Goal: Contribute content

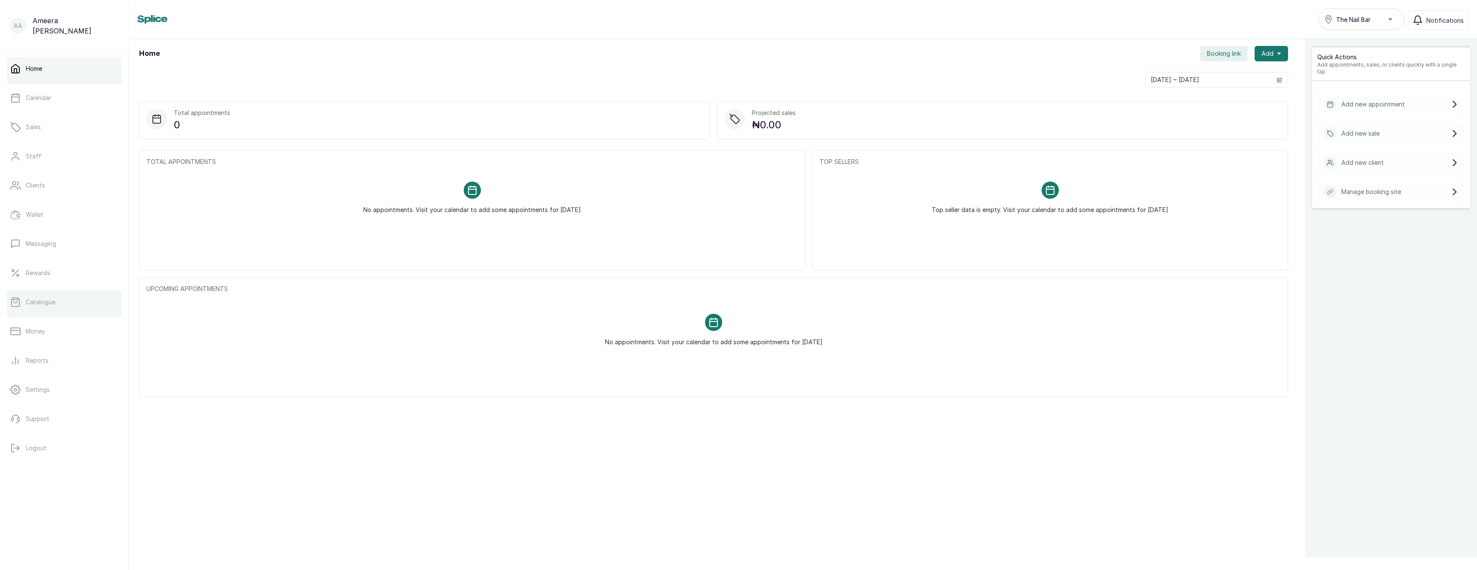
click at [44, 304] on p "Catalogue" at bounding box center [41, 302] width 30 height 9
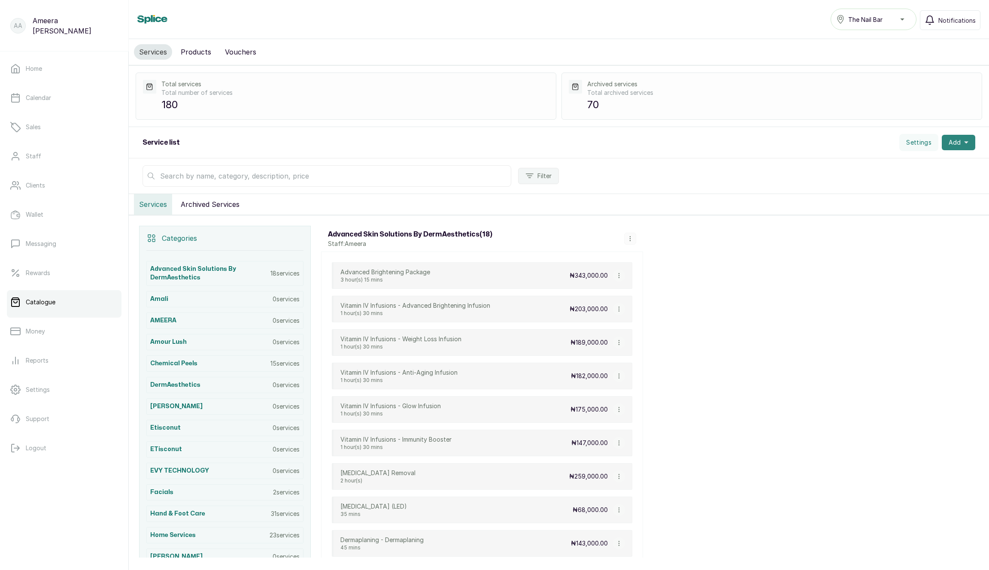
click at [950, 144] on span "Add" at bounding box center [955, 142] width 12 height 9
click at [906, 199] on span "Import Services" at bounding box center [927, 200] width 82 height 10
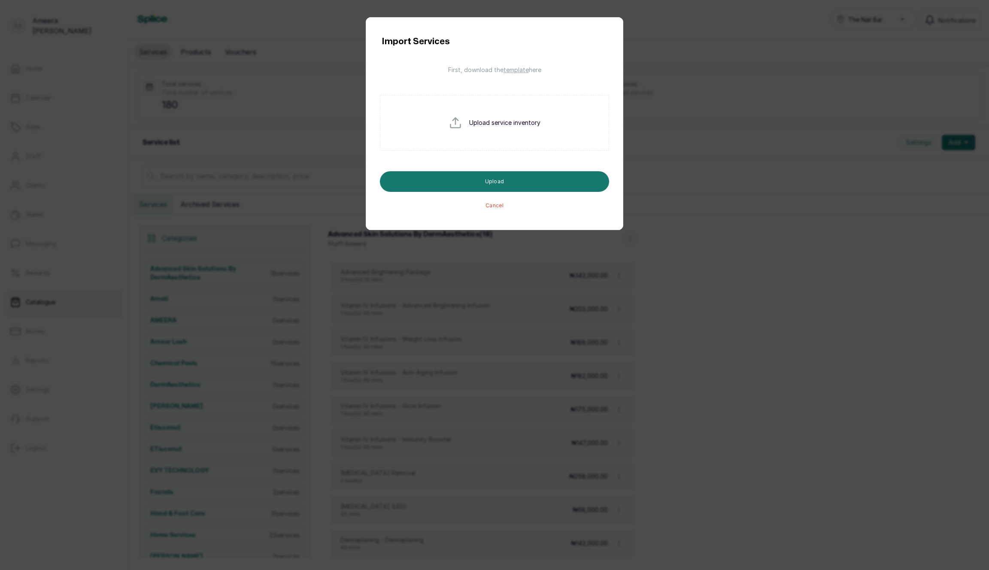
click at [508, 126] on p "Upload service inventory" at bounding box center [504, 122] width 71 height 9
click at [488, 123] on input "file" at bounding box center [476, 136] width 55 height 41
type input "C:\fakepath\services_import_formatted.csv"
click at [459, 183] on button "Upload" at bounding box center [494, 181] width 229 height 21
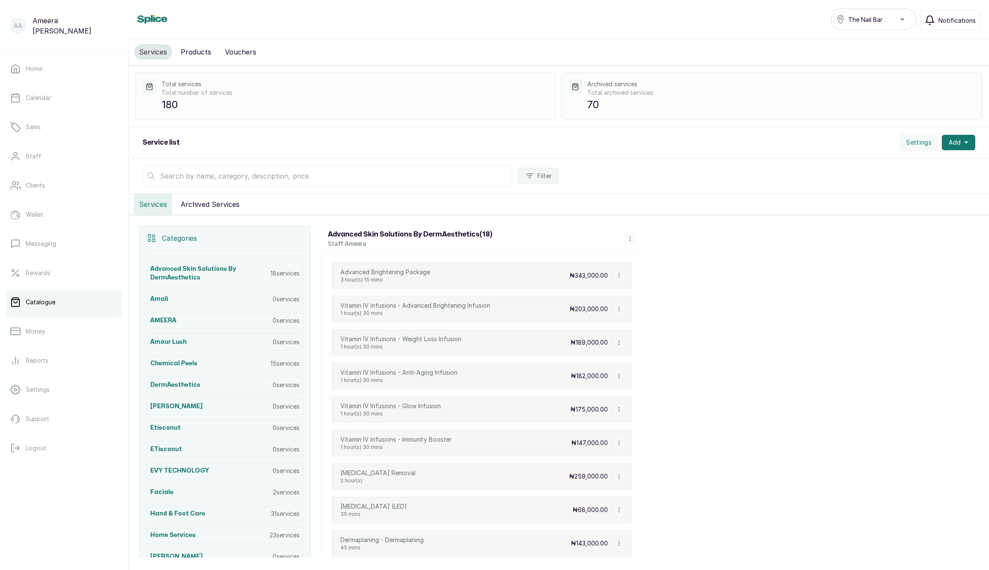
click at [946, 18] on span "Notifications" at bounding box center [956, 20] width 37 height 9
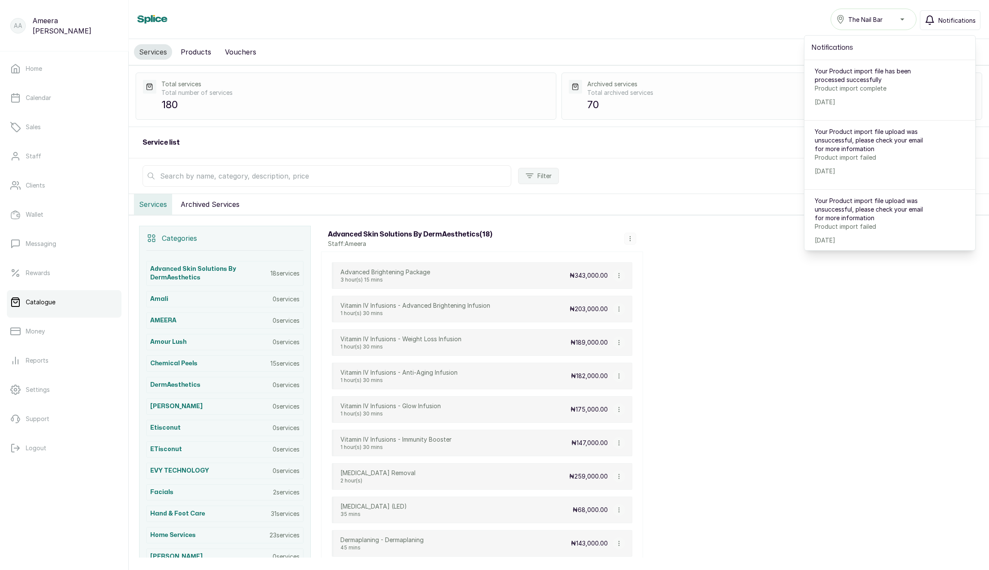
click at [946, 19] on span "Notifications" at bounding box center [956, 20] width 37 height 9
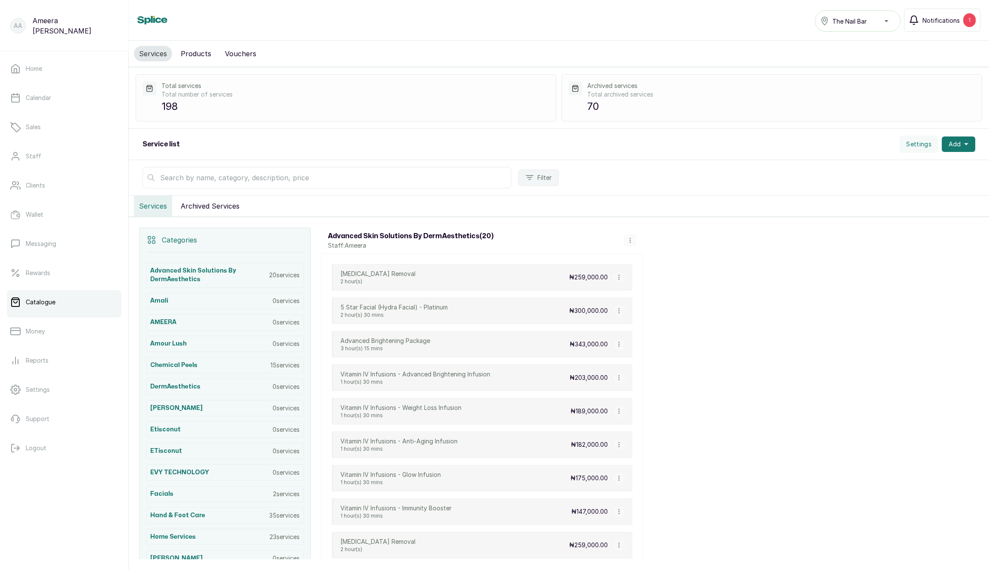
click at [935, 25] on button "Notifications 1" at bounding box center [942, 20] width 76 height 23
